Goal: Check status: Check status

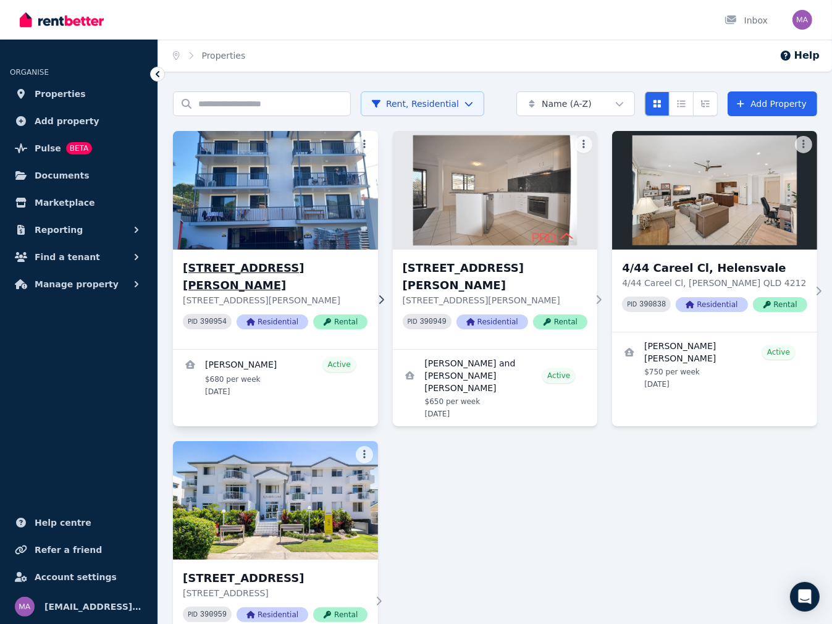
click at [282, 271] on h3 "[STREET_ADDRESS][PERSON_NAME]" at bounding box center [275, 276] width 185 height 35
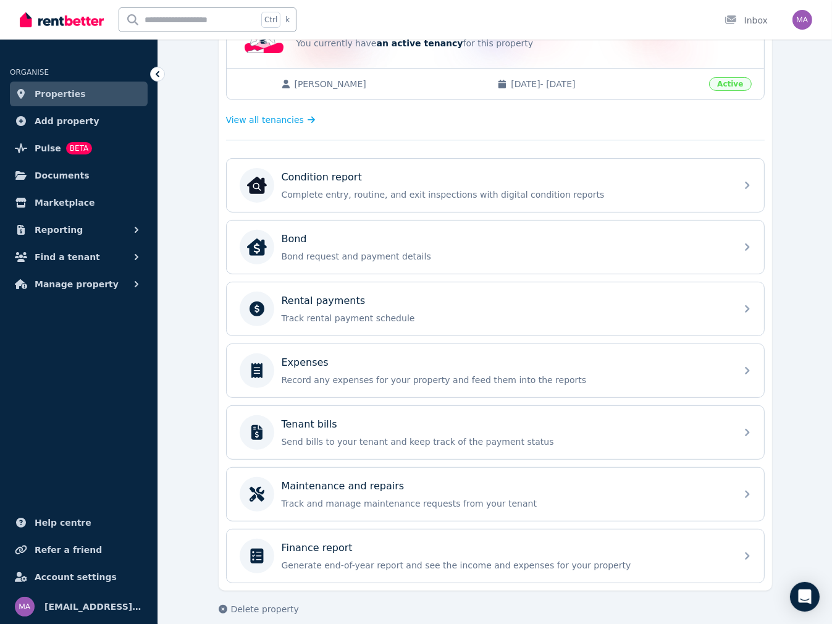
scroll to position [300, 0]
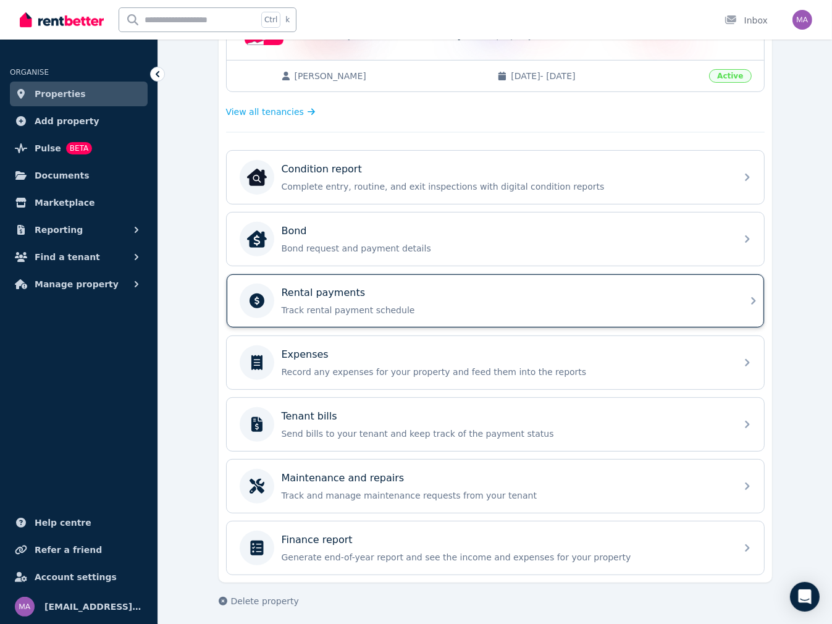
click at [322, 308] on p "Track rental payment schedule" at bounding box center [505, 310] width 447 height 12
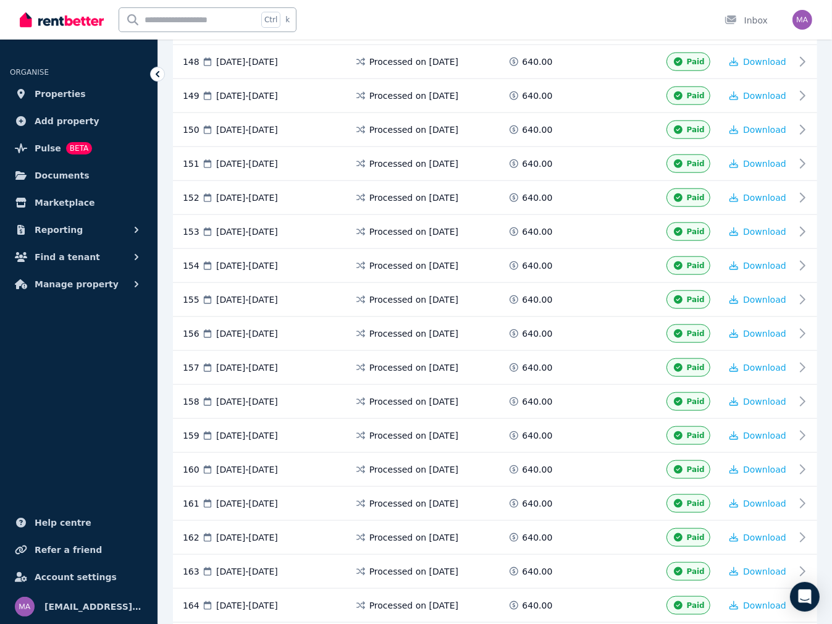
scroll to position [5064, 0]
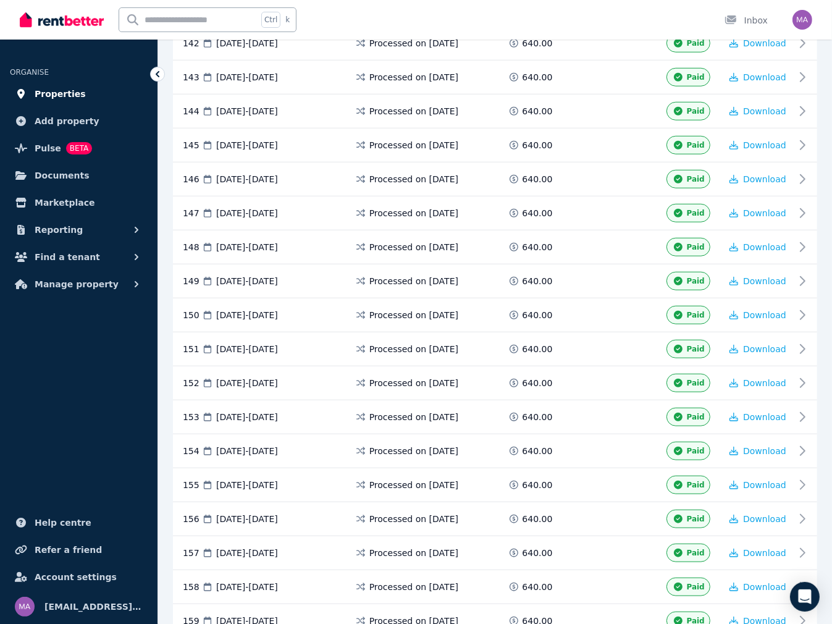
click at [56, 97] on span "Properties" at bounding box center [60, 93] width 51 height 15
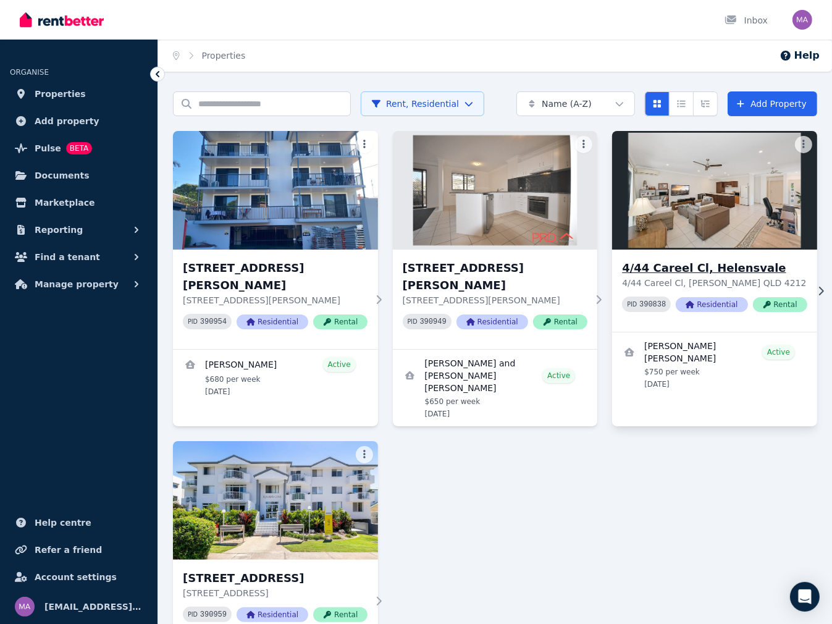
click at [711, 267] on h3 "4/44 Careel Cl, Helensvale" at bounding box center [714, 267] width 185 height 17
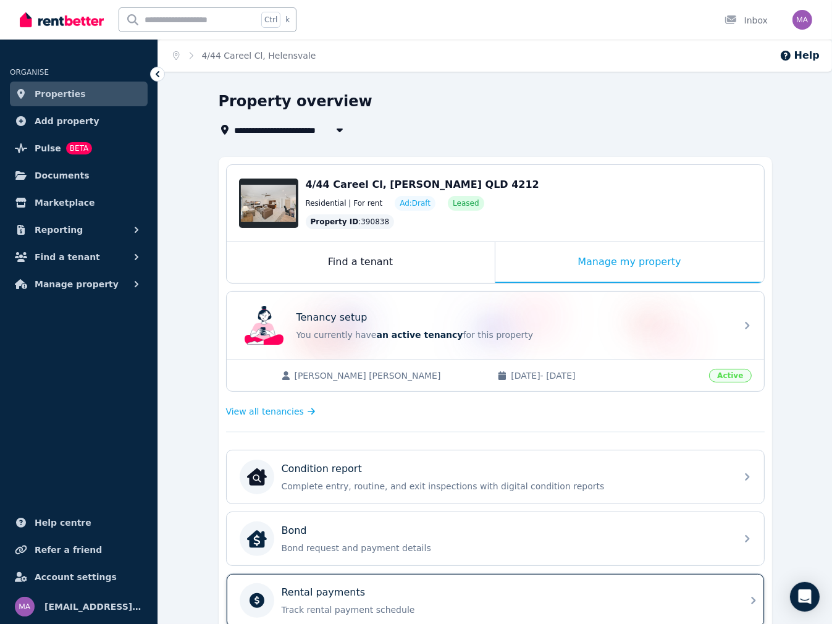
click at [371, 598] on div "Rental payments Track rental payment schedule" at bounding box center [505, 600] width 447 height 31
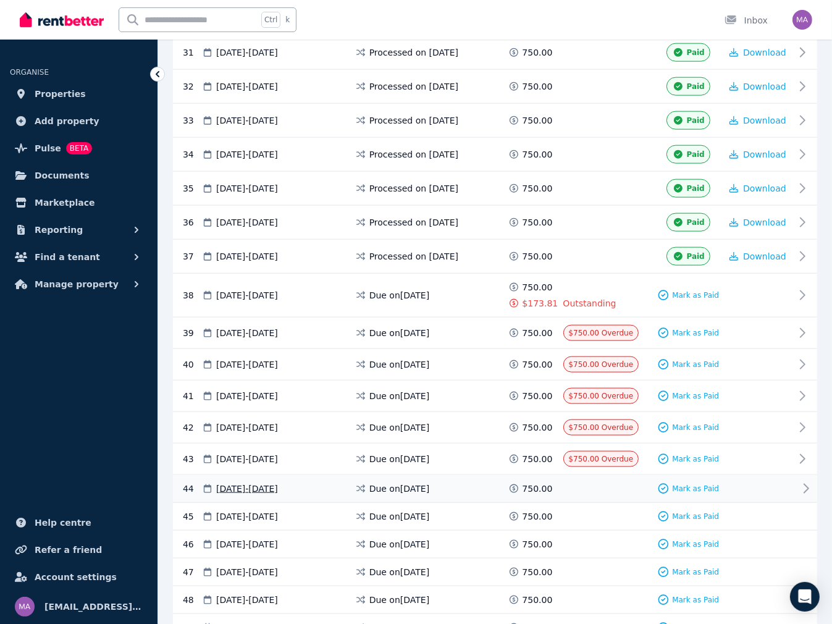
scroll to position [1283, 0]
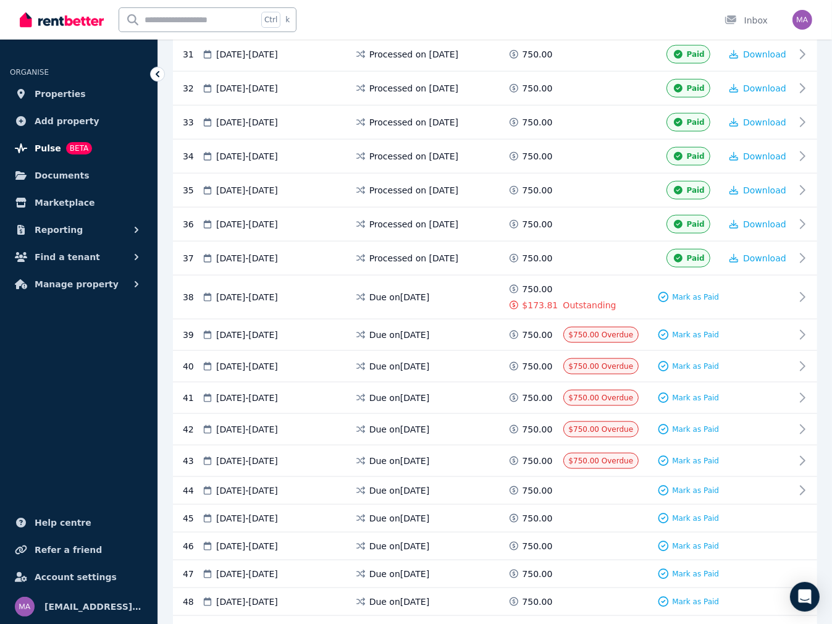
click at [41, 150] on span "Pulse" at bounding box center [48, 148] width 27 height 15
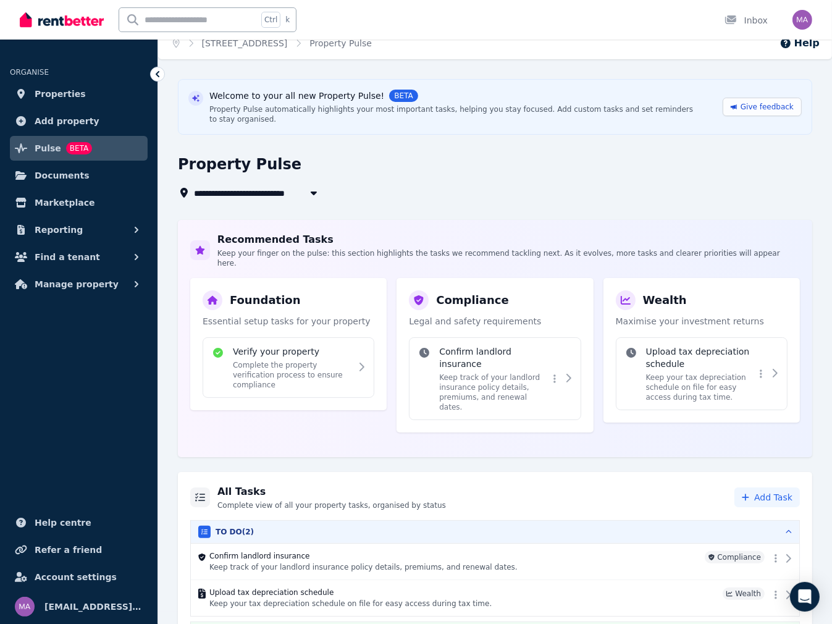
scroll to position [15, 0]
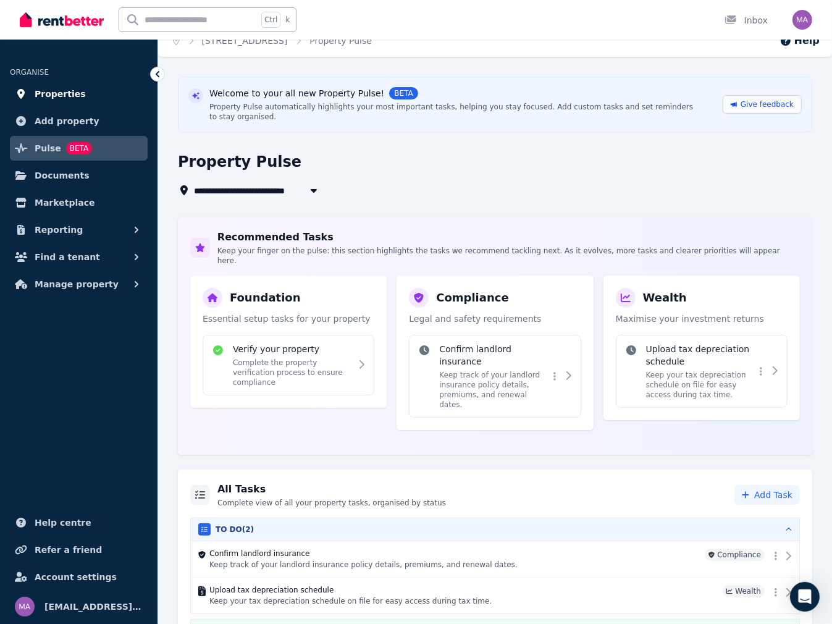
click at [59, 93] on span "Properties" at bounding box center [60, 93] width 51 height 15
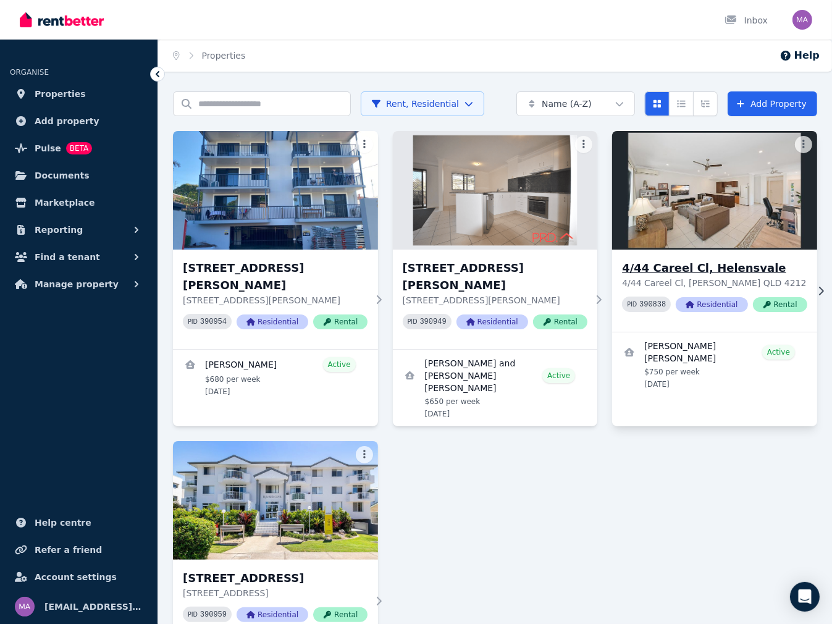
click at [723, 264] on h3 "4/44 Careel Cl, Helensvale" at bounding box center [714, 267] width 185 height 17
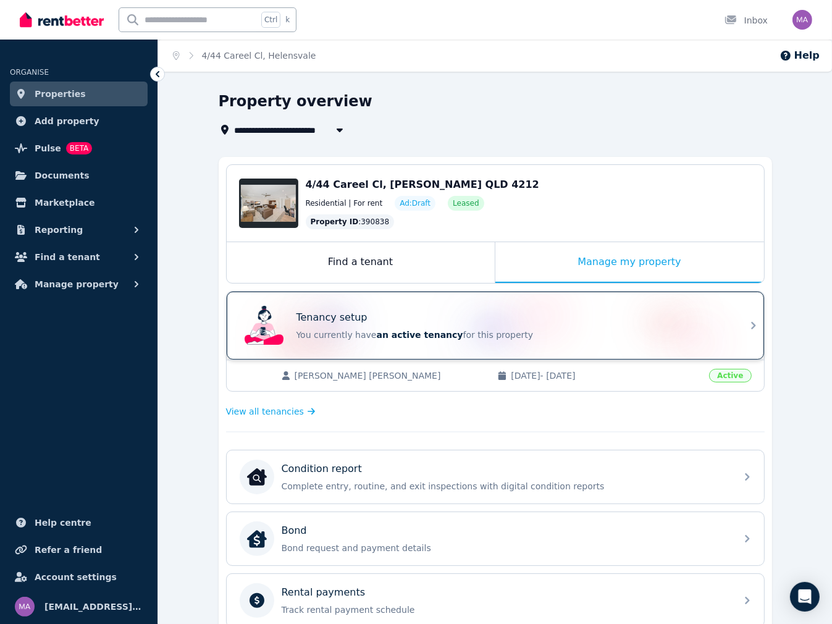
click at [590, 327] on div "Tenancy setup You currently have an active tenancy for this property" at bounding box center [512, 325] width 432 height 31
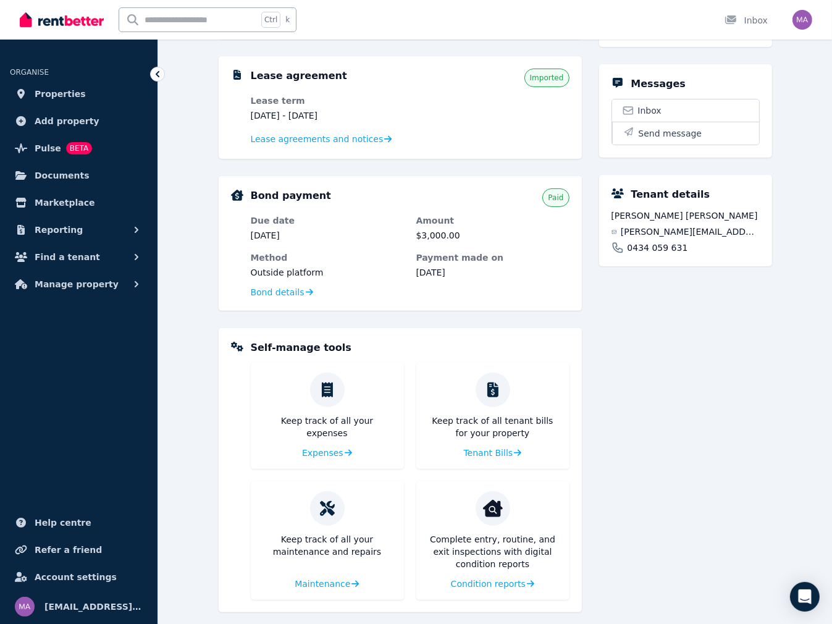
scroll to position [264, 0]
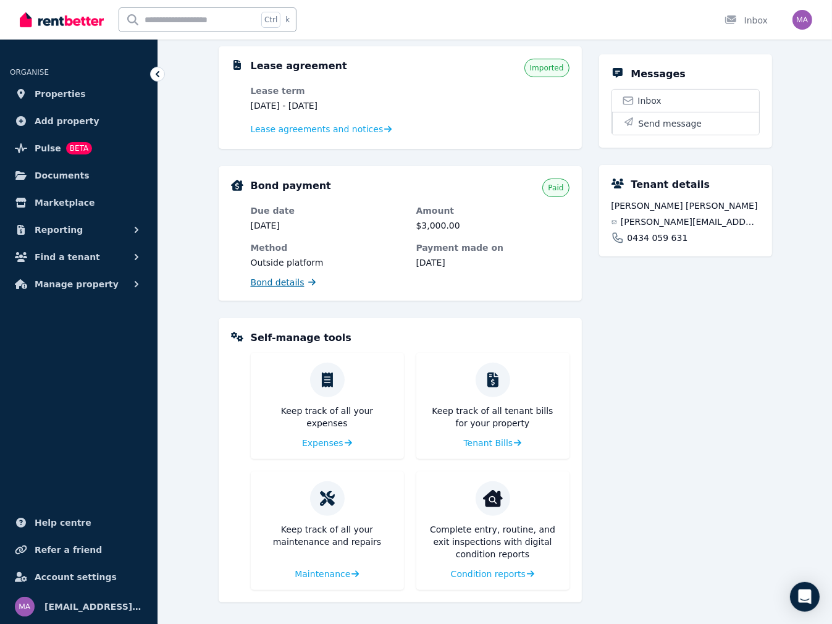
click at [287, 283] on span "Bond details" at bounding box center [278, 282] width 54 height 12
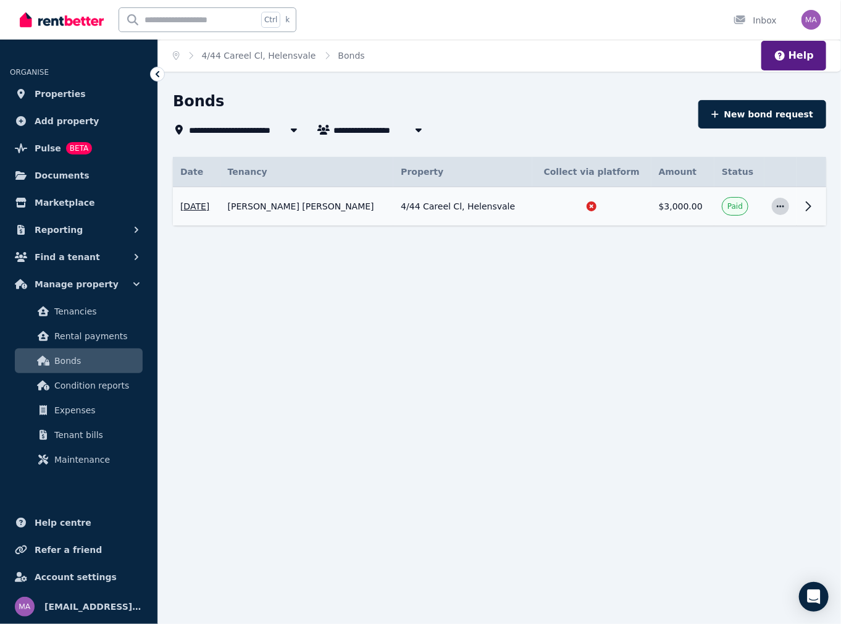
click at [782, 208] on icon "button" at bounding box center [781, 206] width 10 height 9
click at [749, 243] on span "View details" at bounding box center [739, 239] width 79 height 15
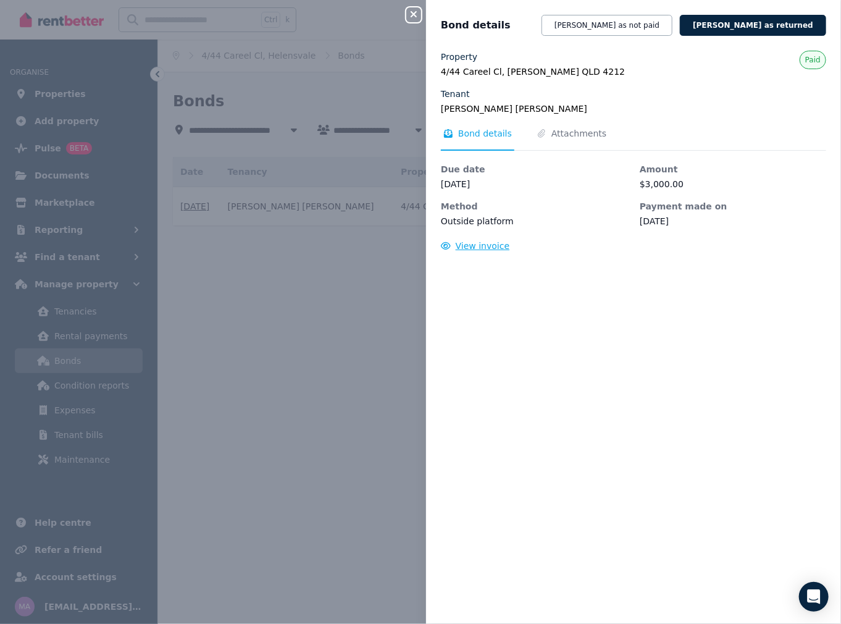
click at [481, 246] on span "View invoice" at bounding box center [483, 246] width 54 height 10
click at [316, 304] on div "Close panel Bond details [PERSON_NAME] as not paid [PERSON_NAME] as returned Pr…" at bounding box center [420, 312] width 841 height 624
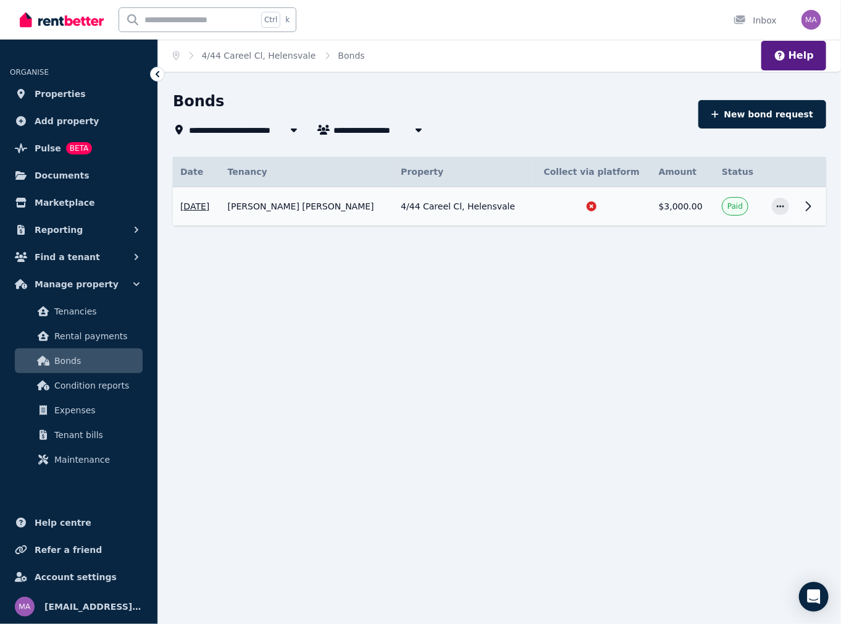
click at [155, 72] on icon at bounding box center [157, 74] width 12 height 12
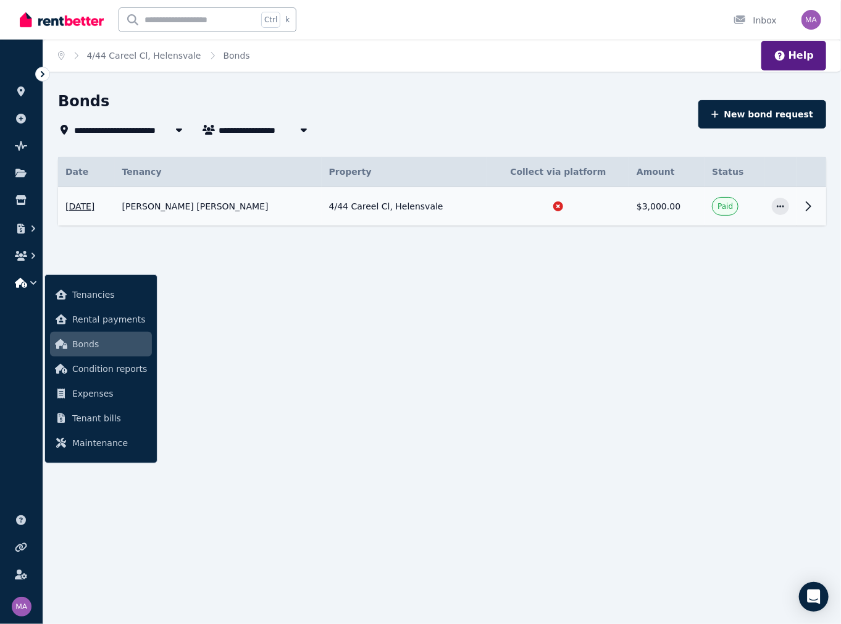
click at [41, 73] on icon at bounding box center [42, 74] width 12 height 12
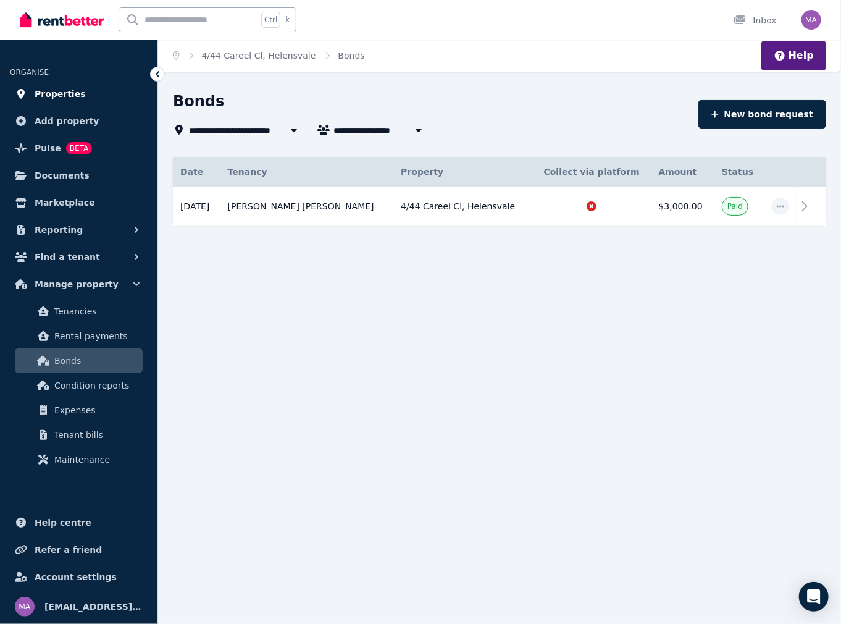
click at [59, 91] on span "Properties" at bounding box center [60, 93] width 51 height 15
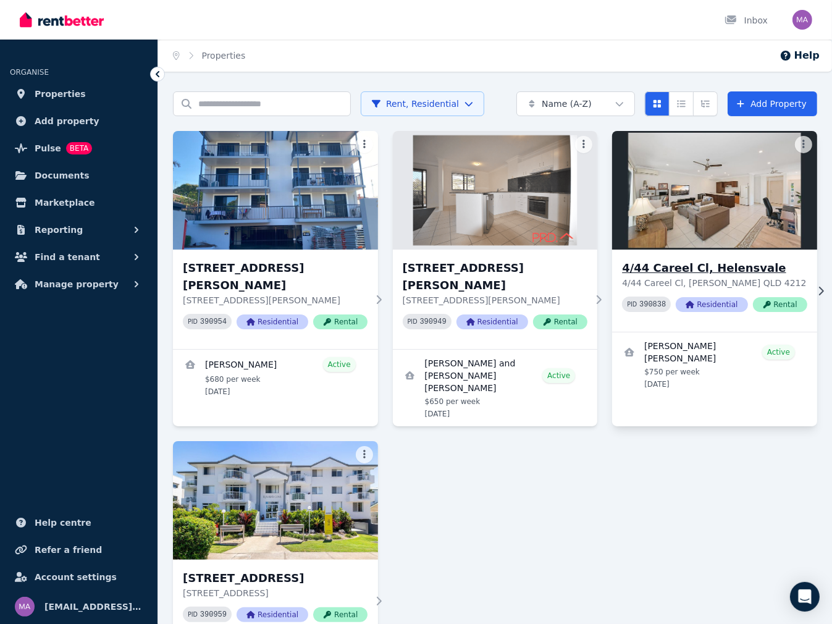
click at [725, 269] on h3 "4/44 Careel Cl, Helensvale" at bounding box center [714, 267] width 185 height 17
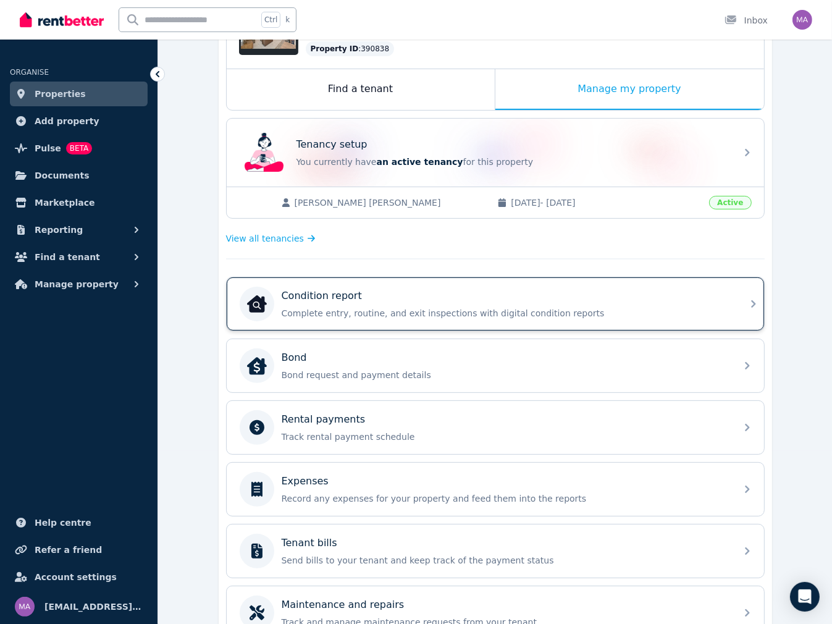
scroll to position [247, 0]
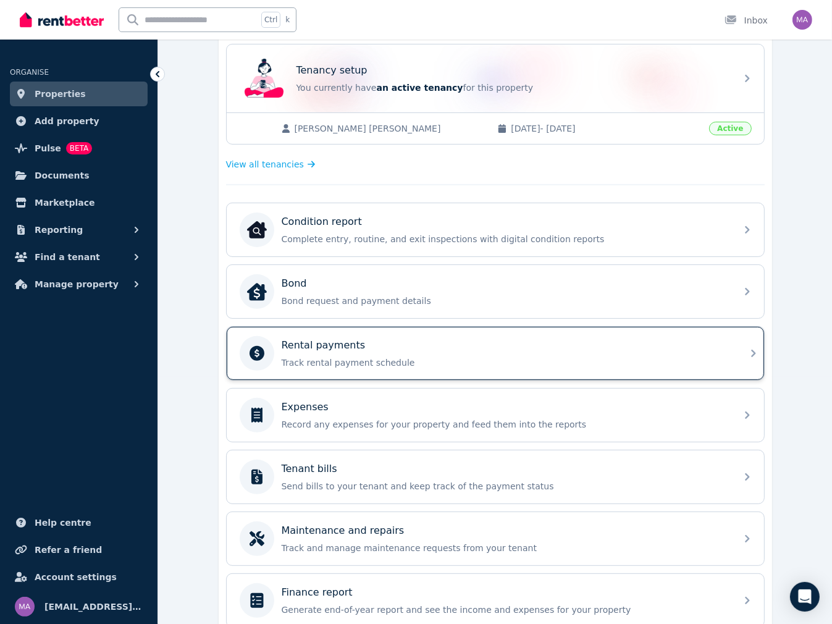
click at [424, 361] on p "Track rental payment schedule" at bounding box center [505, 362] width 447 height 12
